Goal: Task Accomplishment & Management: Manage account settings

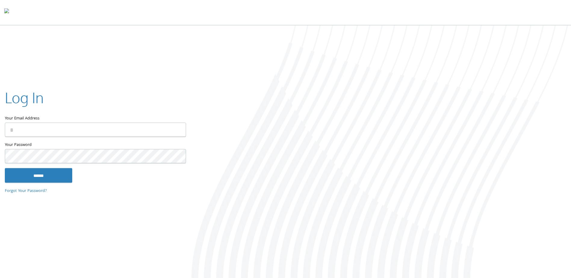
type input "**********"
click at [47, 176] on input "******" at bounding box center [38, 175] width 67 height 14
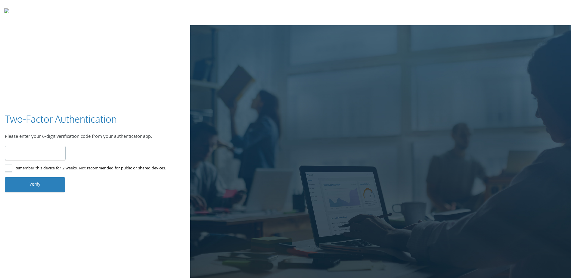
type input "******"
click at [39, 188] on button "Verify" at bounding box center [35, 184] width 60 height 14
